Goal: Information Seeking & Learning: Find specific fact

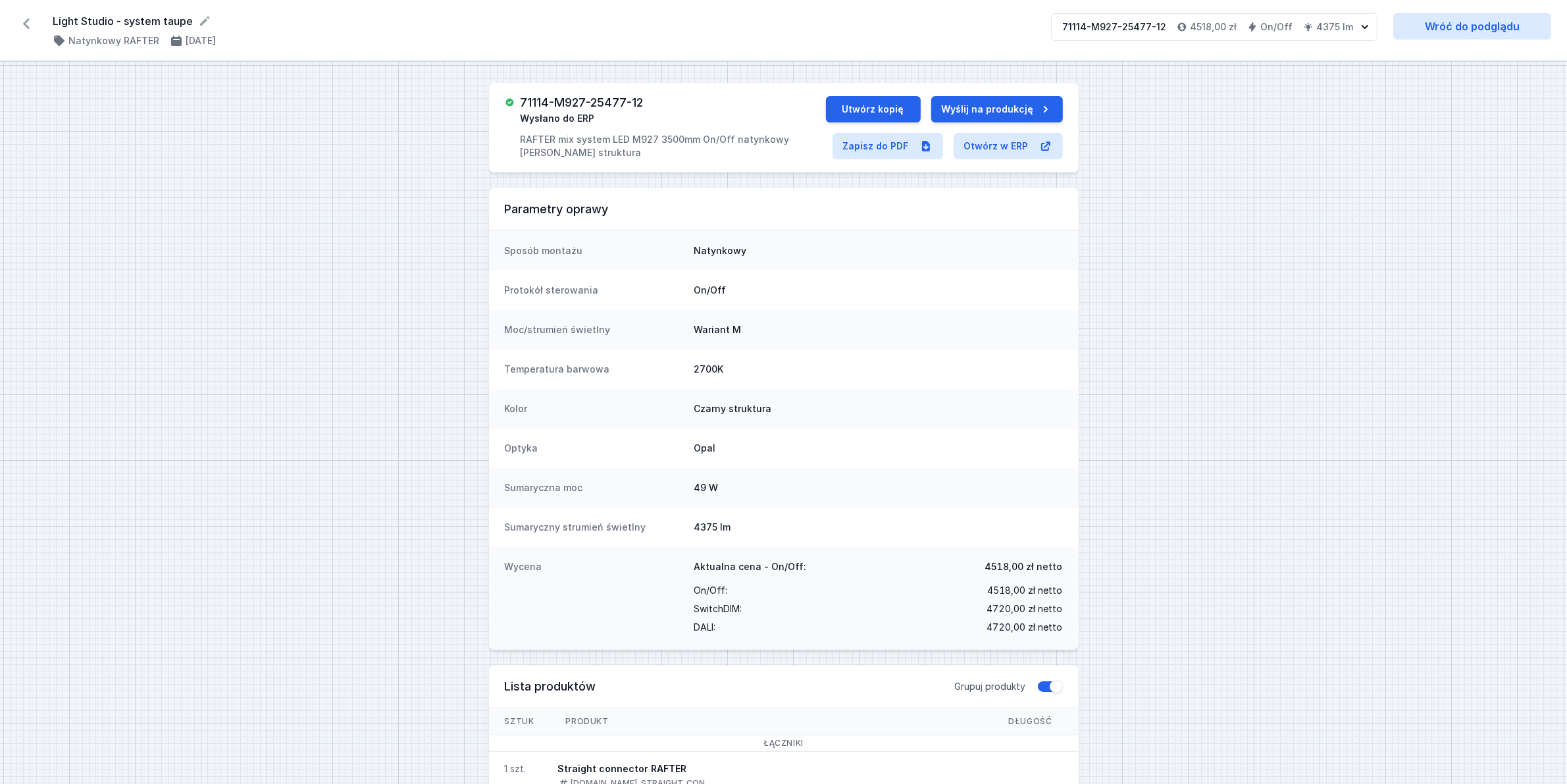
click at [19, 21] on icon at bounding box center [26, 24] width 21 height 21
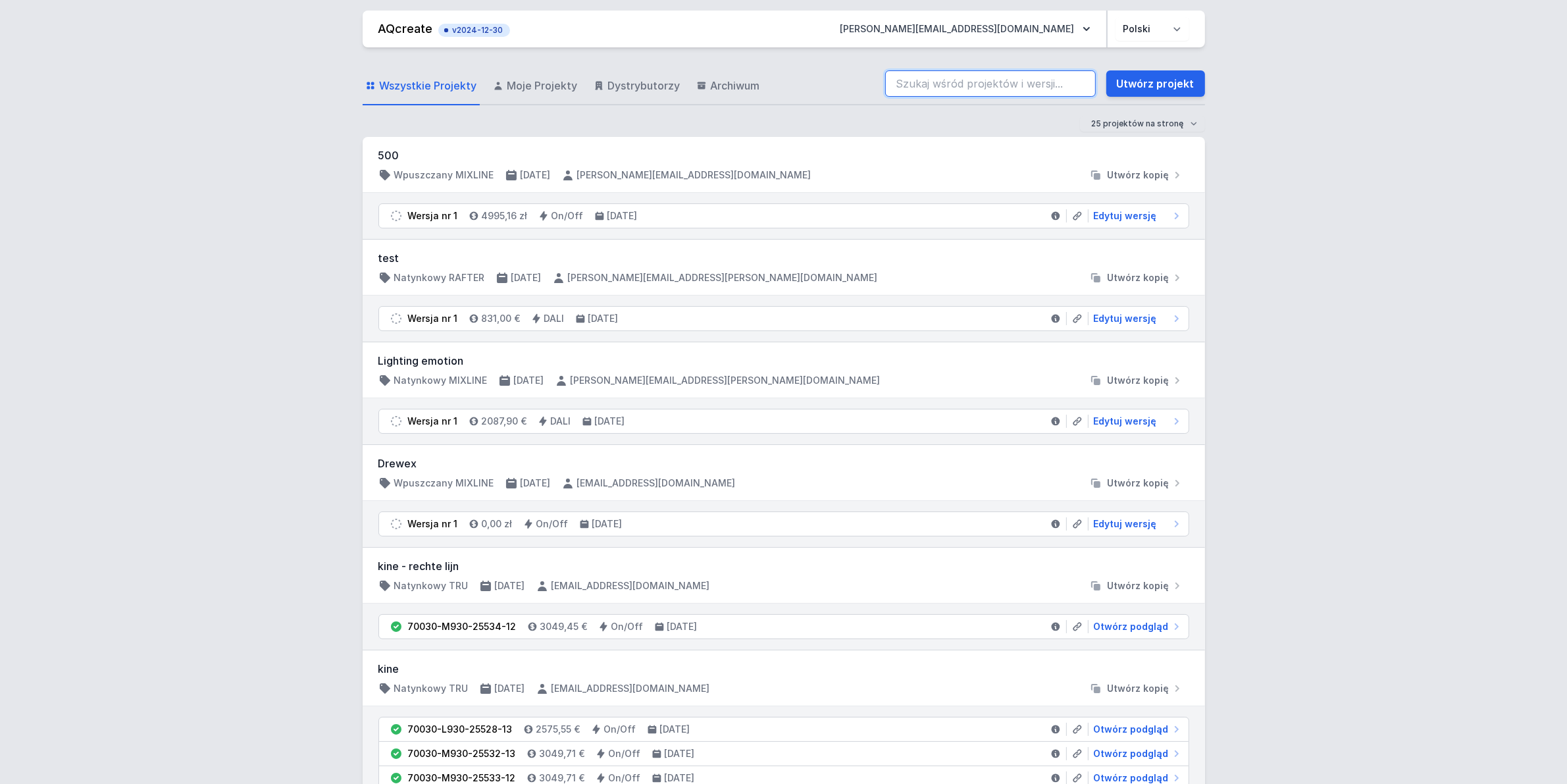
click at [972, 71] on input "search" at bounding box center [991, 84] width 211 height 26
paste input "AQM40520-19785-13"
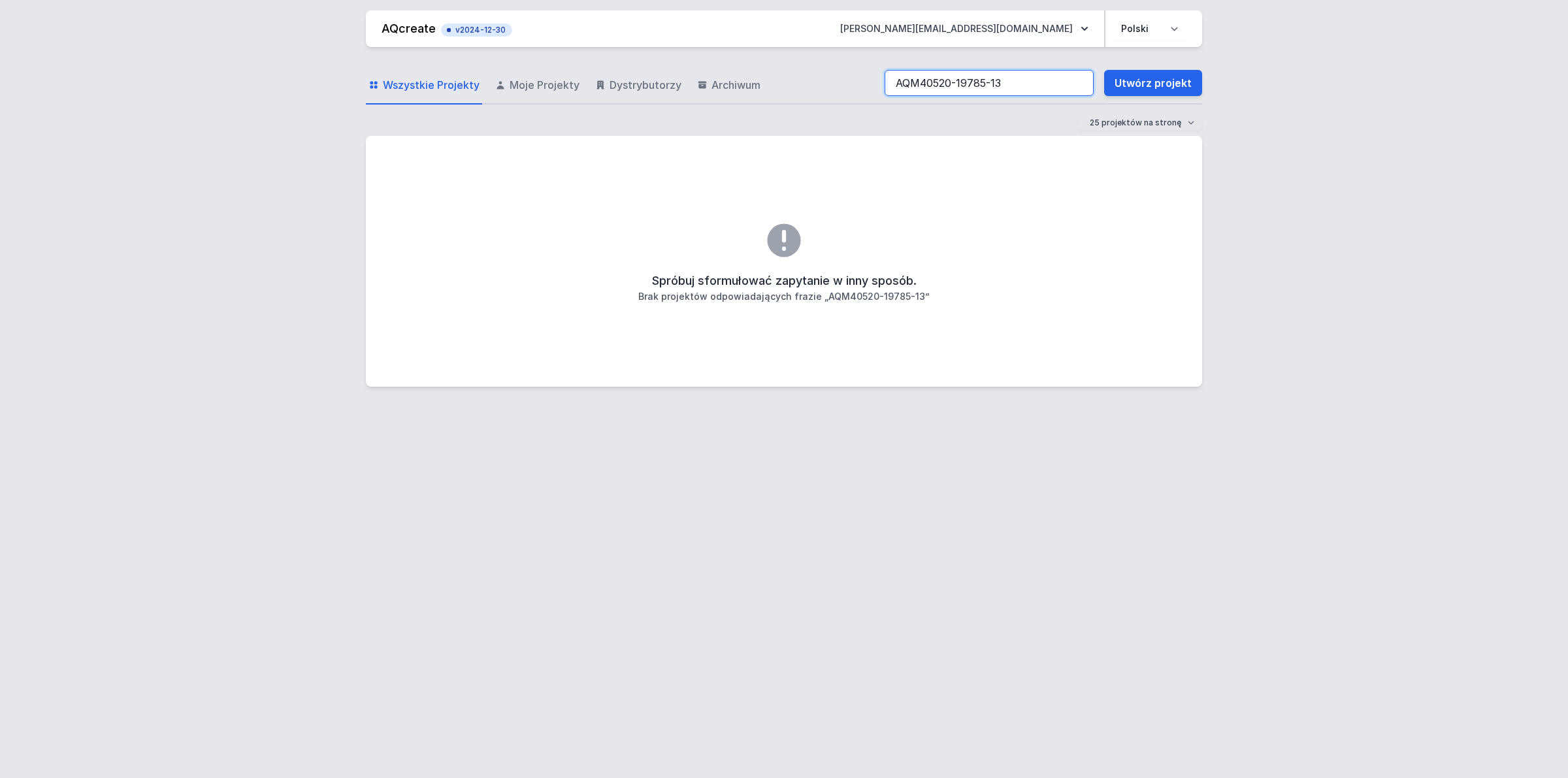
drag, startPoint x: 913, startPoint y: 86, endPoint x: 917, endPoint y: 99, distance: 13.6
click at [913, 85] on input "AQM40520-19785-13" at bounding box center [989, 83] width 209 height 26
click at [997, 76] on input "AQ40520-19785-13" at bounding box center [989, 83] width 209 height 26
click at [994, 84] on input "AQ40520-19785-12" at bounding box center [989, 83] width 209 height 26
click at [994, 85] on input "AQ40520-19785-13" at bounding box center [989, 83] width 209 height 26
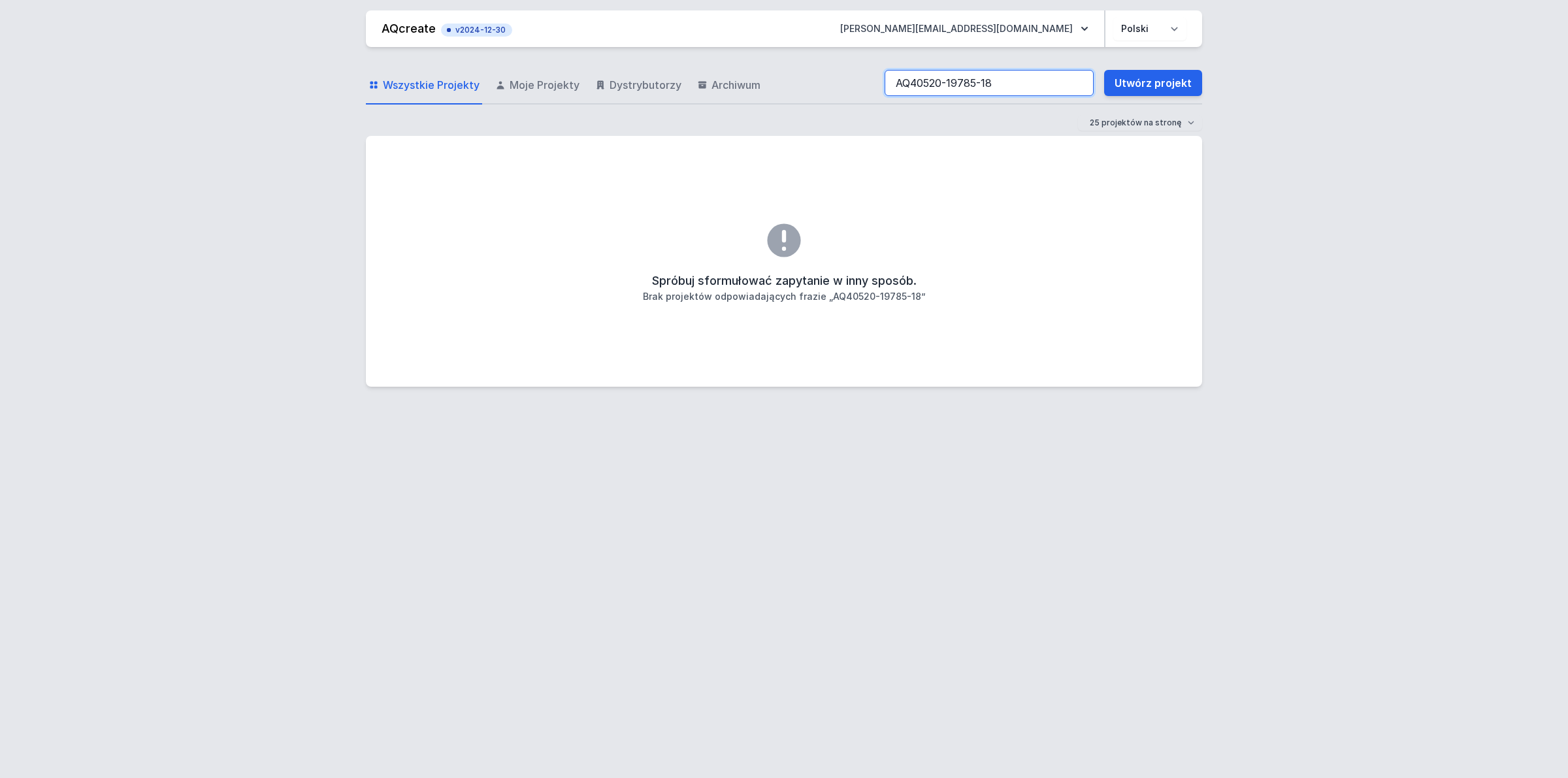
drag, startPoint x: 1010, startPoint y: 79, endPoint x: 985, endPoint y: 86, distance: 26.0
click at [985, 86] on input "AQ40520-19785-18" at bounding box center [989, 83] width 209 height 26
click at [1010, 73] on input "AQ40520-19785-83" at bounding box center [989, 83] width 209 height 26
click at [909, 76] on input "AQ40520-19785-12" at bounding box center [989, 83] width 209 height 26
type input "AQM40520-19785-12"
